Goal: Check status: Check status

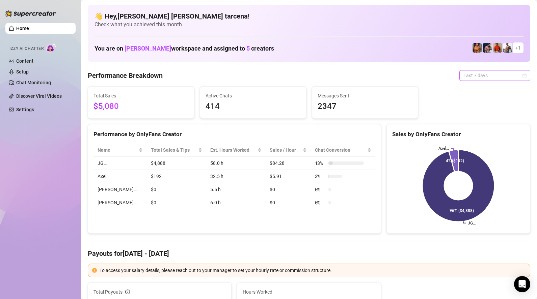
click at [490, 73] on span "Last 7 days" at bounding box center [494, 76] width 63 height 10
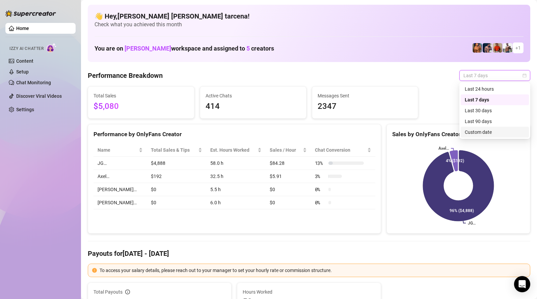
click at [485, 133] on div "Custom date" at bounding box center [495, 132] width 60 height 7
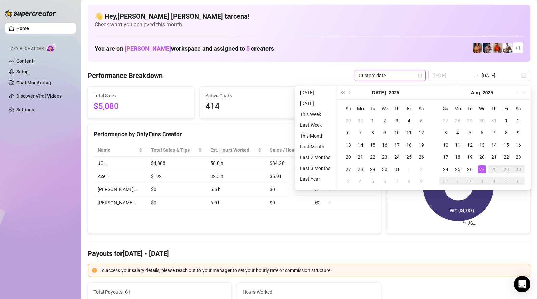
type input "[DATE]"
click at [481, 169] on div "27" at bounding box center [482, 169] width 8 height 8
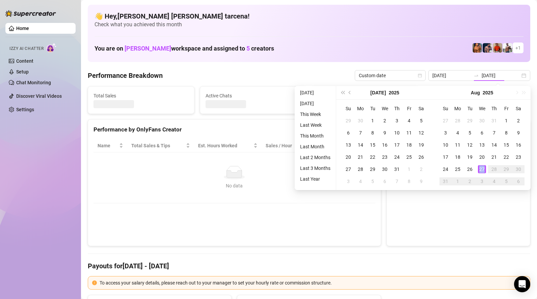
type input "2025-08-27"
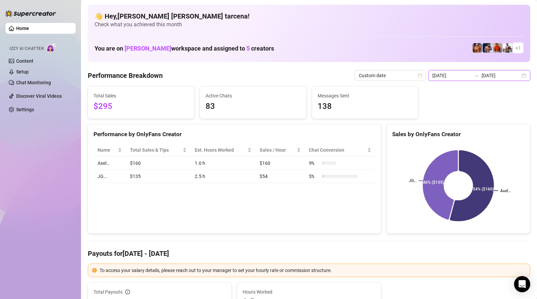
click at [513, 75] on input "2025-08-27" at bounding box center [500, 75] width 38 height 7
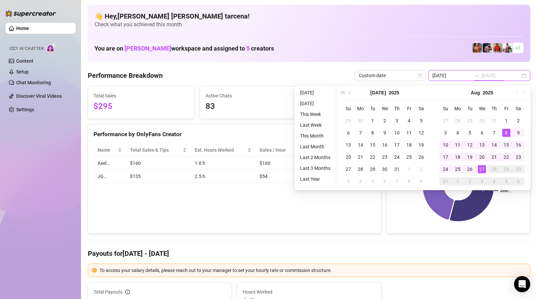
type input "2025-08-27"
click at [481, 169] on div "27" at bounding box center [482, 169] width 8 height 8
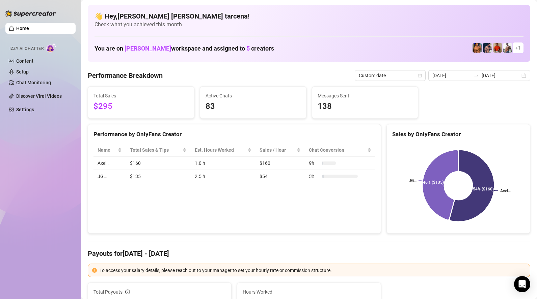
click at [180, 197] on div "Performance by OnlyFans Creator Name Total Sales & Tips Est. Hours Worked Sales…" at bounding box center [234, 179] width 293 height 110
click at [468, 76] on input "2025-08-27" at bounding box center [451, 75] width 38 height 7
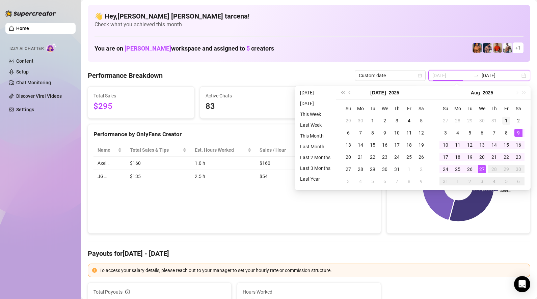
type input "2025-08-01"
click at [509, 122] on div "1" at bounding box center [506, 121] width 8 height 8
type input "2025-08-27"
click at [482, 170] on div "27" at bounding box center [482, 169] width 8 height 8
type input "2025-08-01"
